Goal: Task Accomplishment & Management: Complete application form

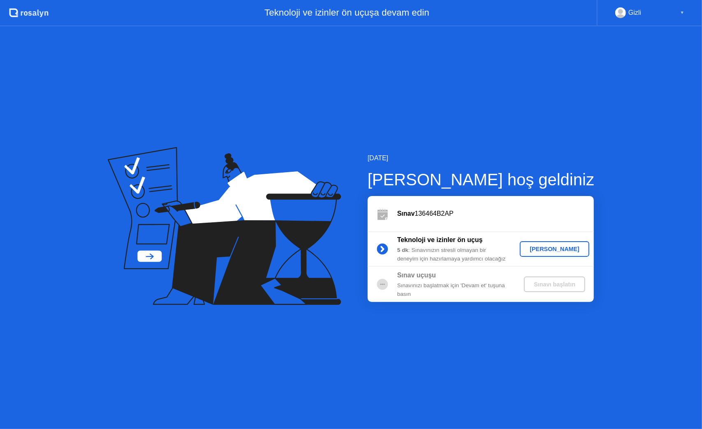
click at [552, 248] on div "[PERSON_NAME]" at bounding box center [554, 249] width 63 height 7
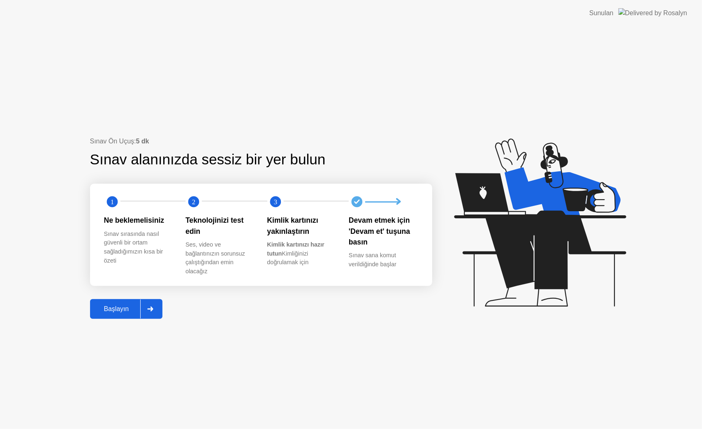
click at [95, 306] on div "Başlayın" at bounding box center [117, 309] width 48 height 7
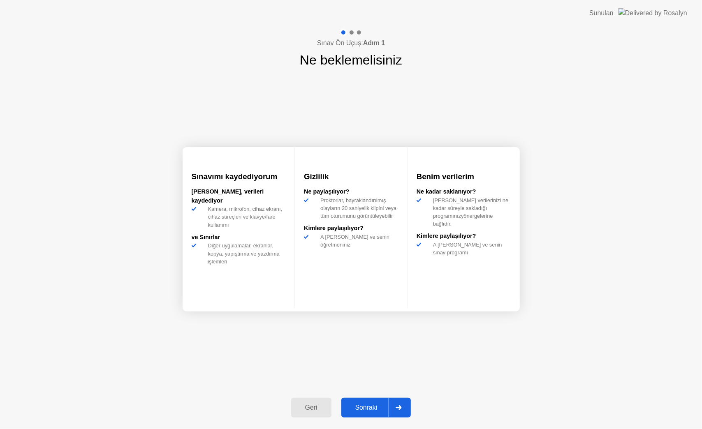
click at [347, 405] on div "Sonraki" at bounding box center [366, 407] width 45 height 7
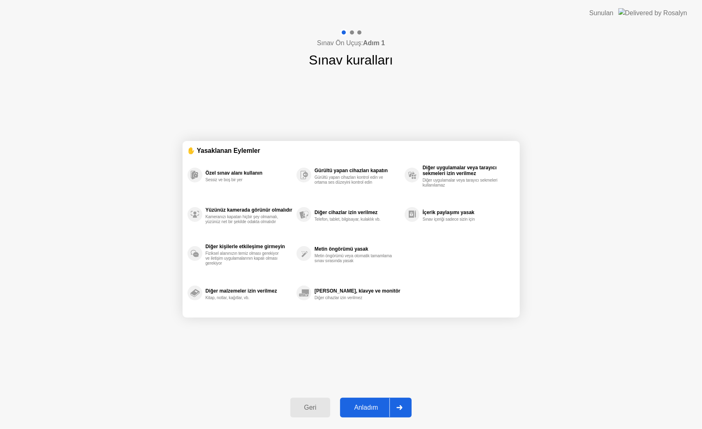
click at [364, 410] on div "Anladım" at bounding box center [366, 407] width 47 height 7
select select "**********"
select select "*******"
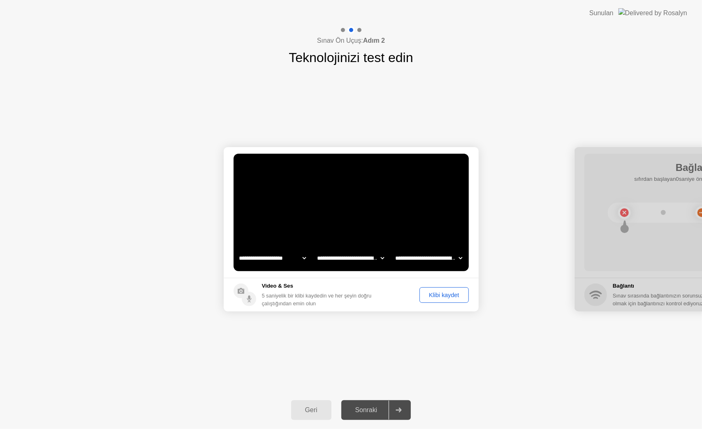
click at [430, 293] on div "Klibi kaydet" at bounding box center [444, 295] width 44 height 7
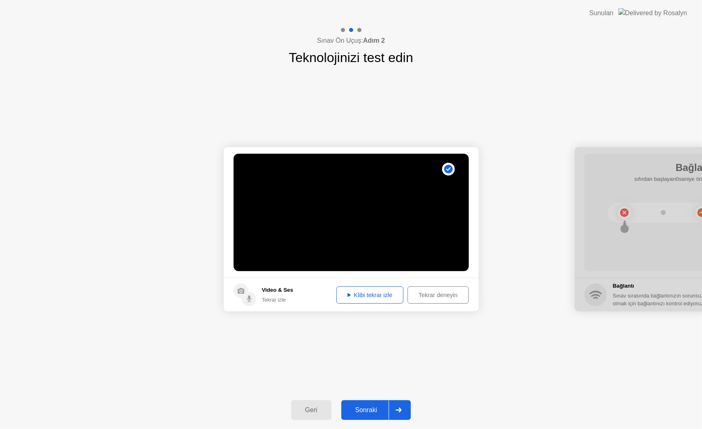
click at [364, 411] on div "Sonraki" at bounding box center [366, 410] width 45 height 7
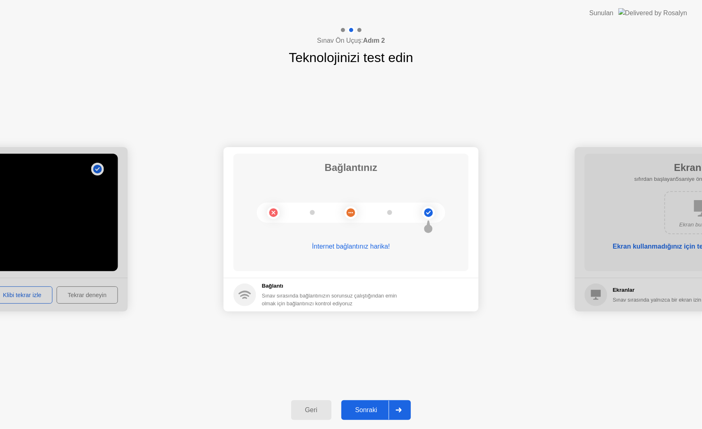
click at [363, 407] on div "Sonraki" at bounding box center [366, 410] width 45 height 7
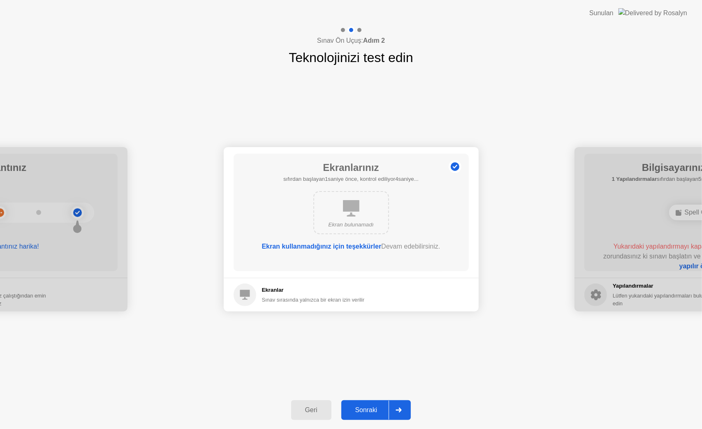
click at [363, 408] on div "Sonraki" at bounding box center [366, 410] width 45 height 7
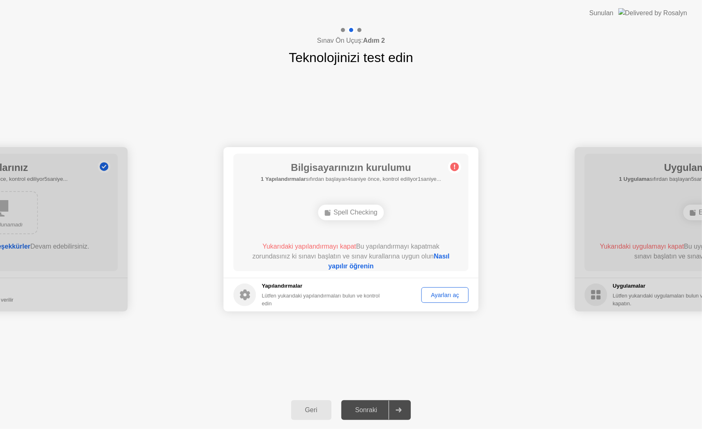
click at [439, 292] on div "Ayarları aç" at bounding box center [445, 295] width 42 height 7
click at [358, 211] on div "Spell Checking" at bounding box center [351, 213] width 66 height 16
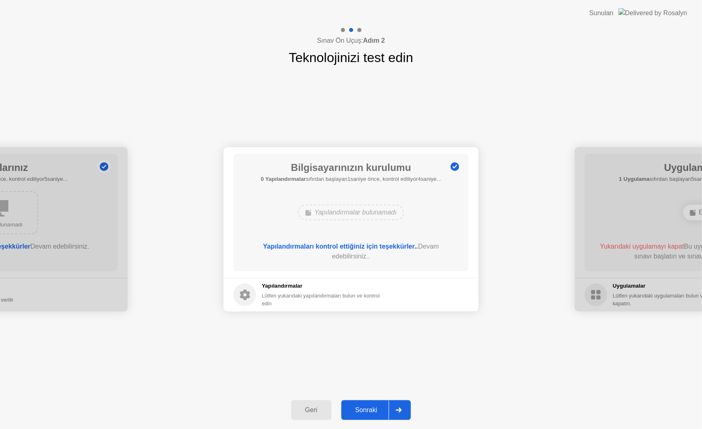
click at [367, 412] on div "Sonraki" at bounding box center [366, 410] width 45 height 7
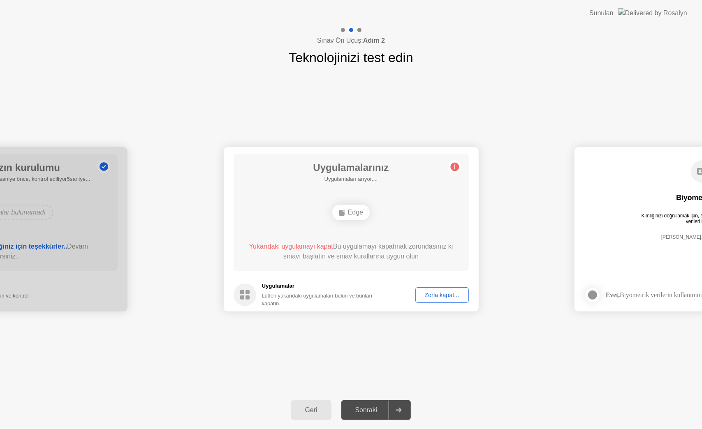
click at [447, 296] on div "Zorla kapat..." at bounding box center [442, 295] width 48 height 7
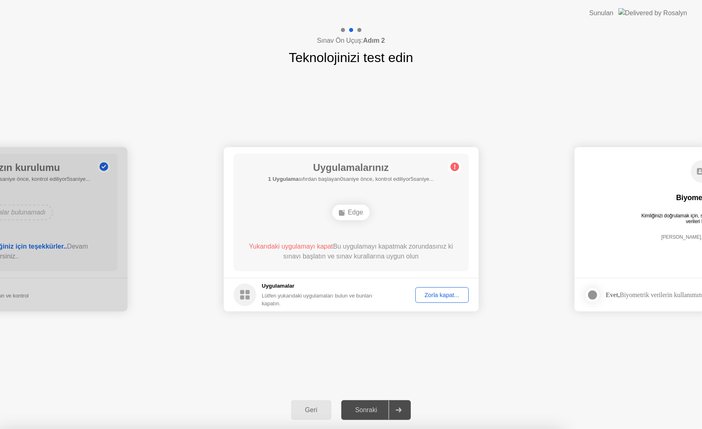
click at [446, 286] on footer "Uygulamalar Lütfen yukarıdaki uygulamaları bulun ve bunları kapatın. Zorla kapa…" at bounding box center [351, 295] width 255 height 34
click at [437, 297] on div "Zorla kapat..." at bounding box center [442, 295] width 48 height 7
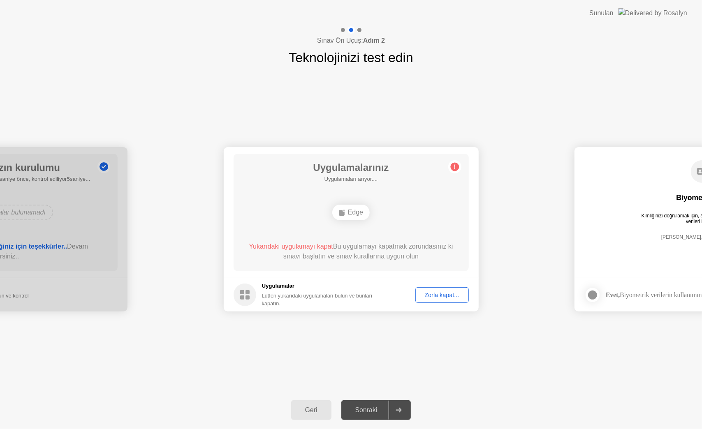
click at [445, 294] on div "Zorla kapat..." at bounding box center [442, 295] width 48 height 7
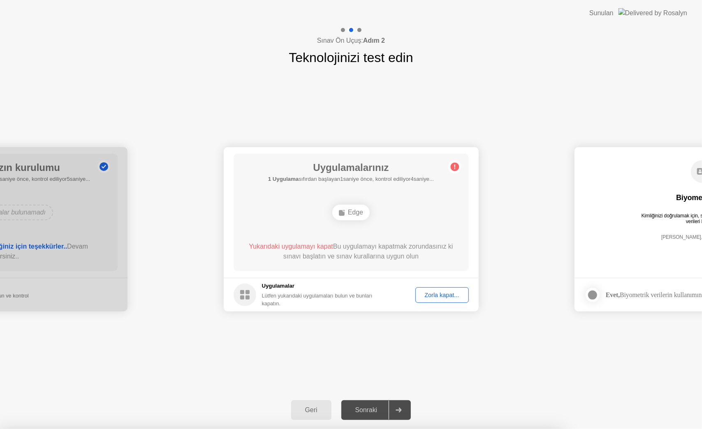
click at [453, 165] on circle at bounding box center [454, 167] width 9 height 9
click at [430, 297] on div "Zorla kapat..." at bounding box center [442, 295] width 48 height 7
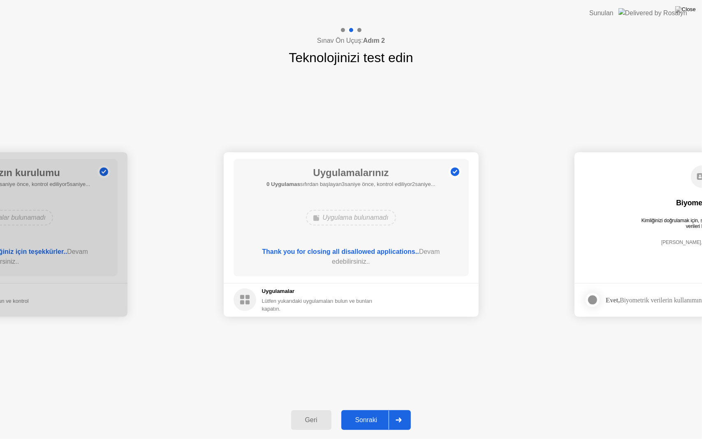
click at [362, 420] on div "Sonraki" at bounding box center [366, 419] width 45 height 7
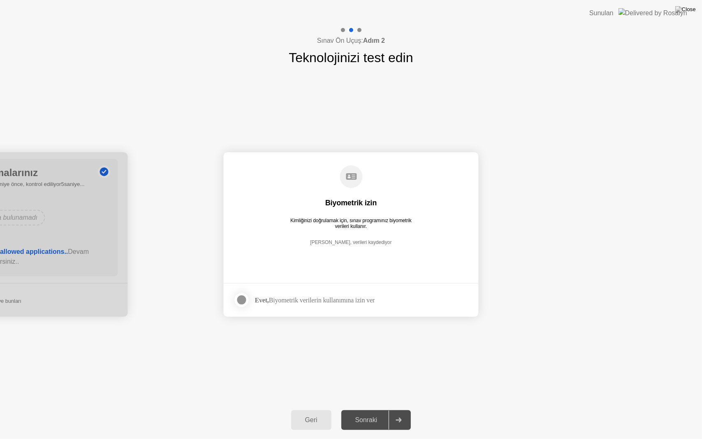
click at [241, 301] on div at bounding box center [242, 300] width 10 height 10
click at [376, 429] on button "Sonraki" at bounding box center [376, 420] width 70 height 20
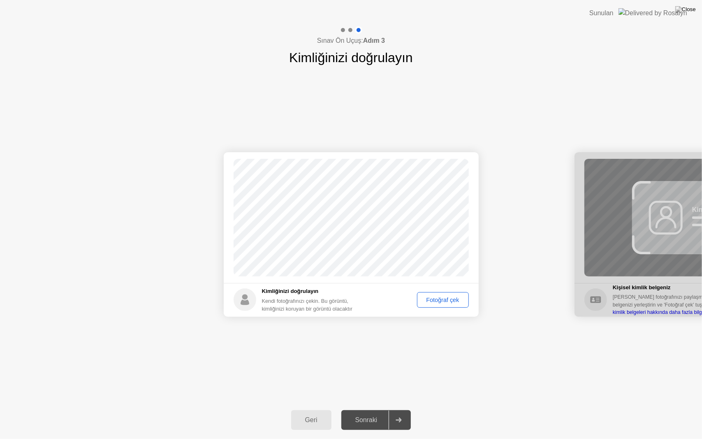
click at [436, 294] on button "Fotoğraf çek" at bounding box center [443, 300] width 52 height 16
click at [364, 424] on div "Sonraki" at bounding box center [366, 419] width 45 height 7
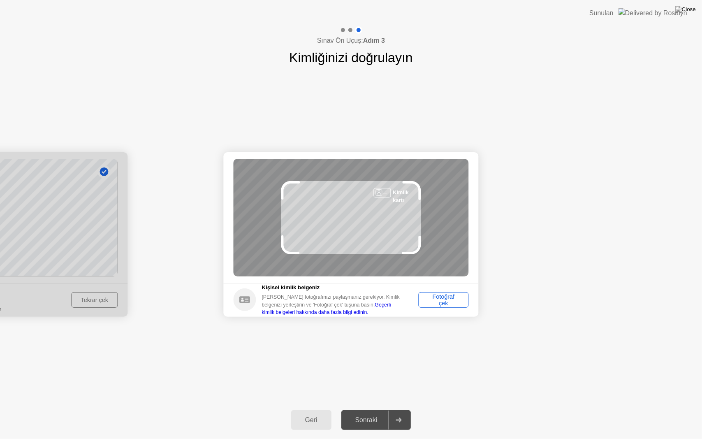
click at [439, 298] on div "Fotoğraf çek" at bounding box center [443, 299] width 44 height 13
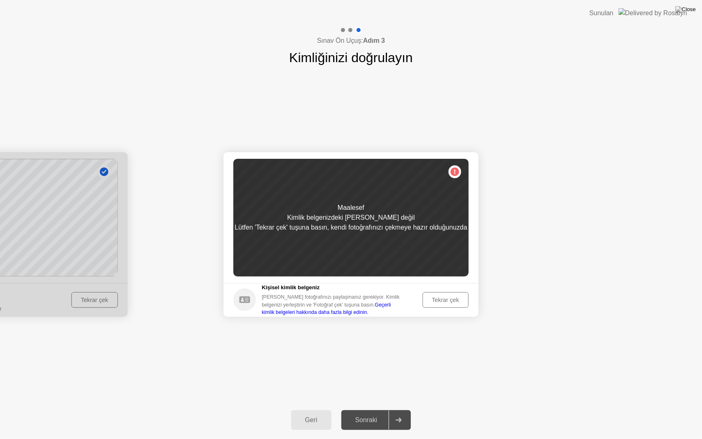
click at [435, 298] on div "Tekrar çek" at bounding box center [445, 299] width 40 height 7
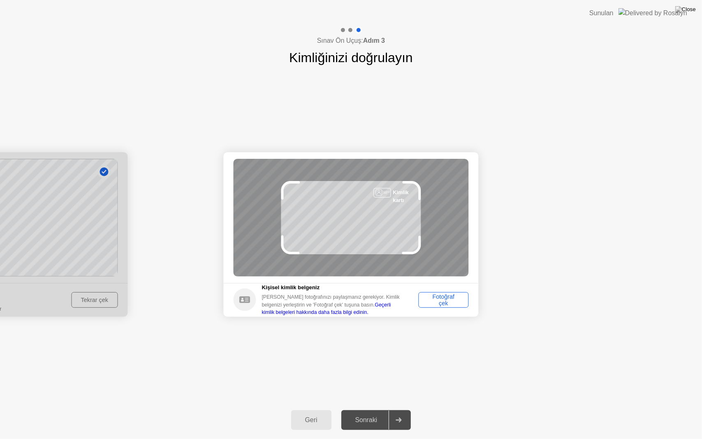
click at [452, 301] on div "Fotoğraf çek" at bounding box center [443, 299] width 44 height 13
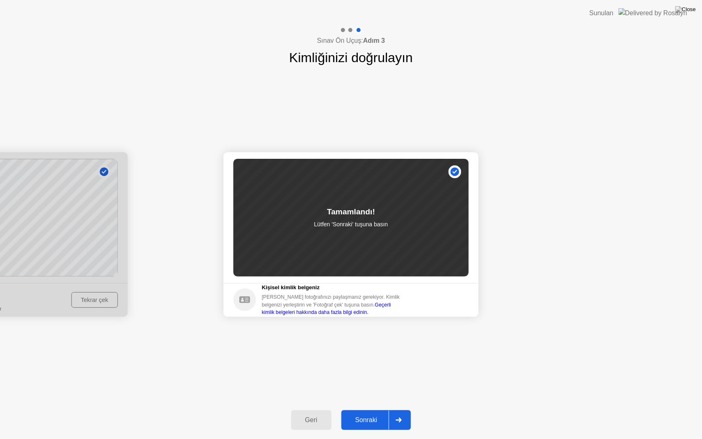
click at [377, 419] on div "Sonraki" at bounding box center [366, 419] width 45 height 7
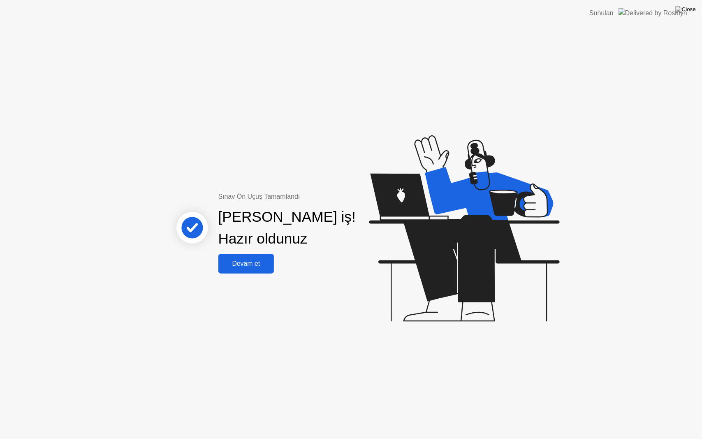
click at [245, 266] on div "Devam et" at bounding box center [246, 263] width 51 height 7
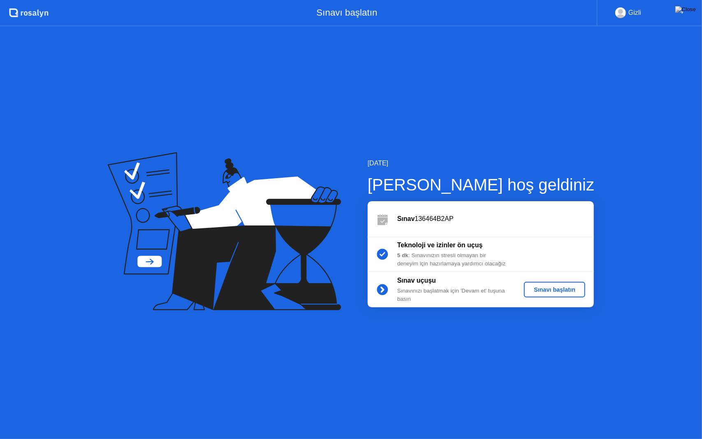
click at [548, 290] on div "Sınavı başlatın" at bounding box center [554, 289] width 55 height 7
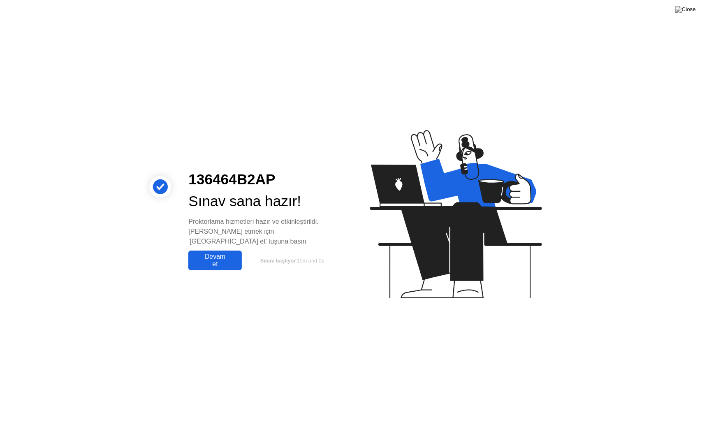
click at [211, 253] on div "Devam et" at bounding box center [215, 260] width 48 height 15
